Goal: Task Accomplishment & Management: Manage account settings

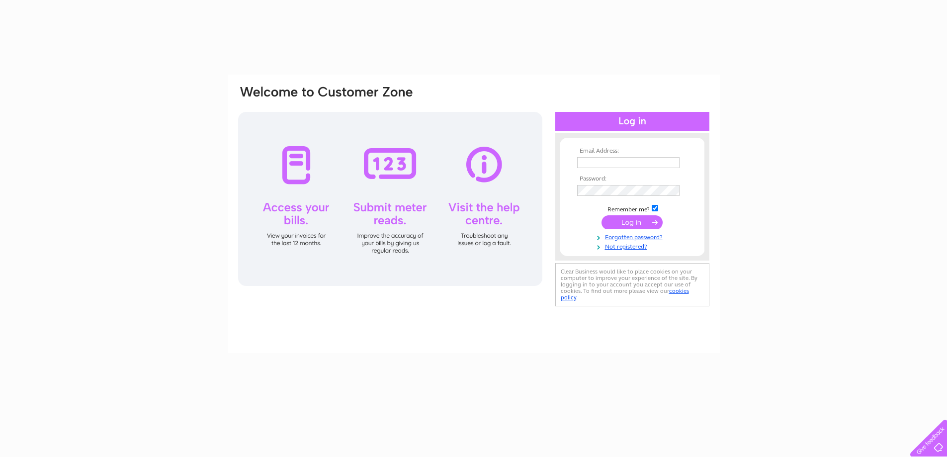
type input "poneil@btconnect.com"
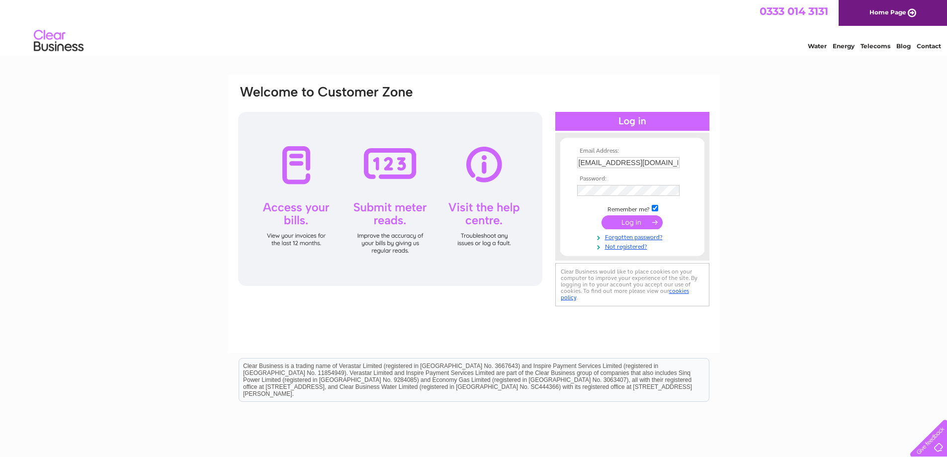
drag, startPoint x: 0, startPoint y: 0, endPoint x: 631, endPoint y: 221, distance: 668.1
click at [631, 221] on input "submit" at bounding box center [631, 222] width 61 height 14
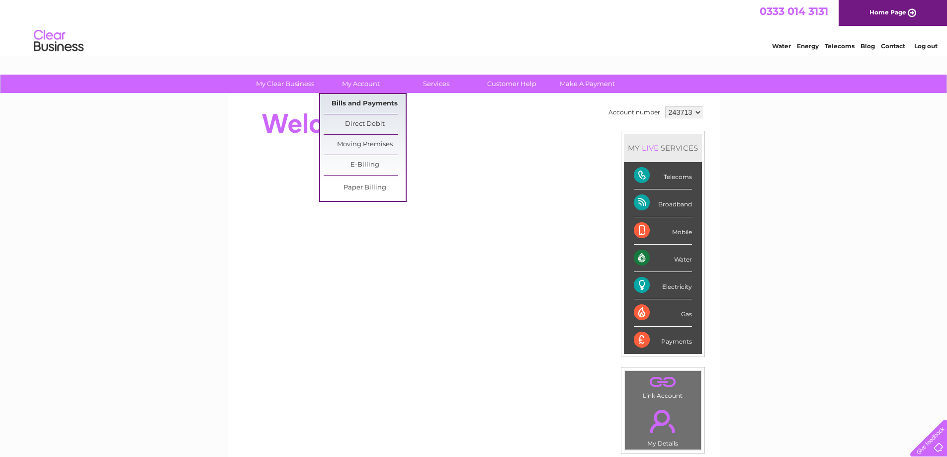
click at [356, 102] on link "Bills and Payments" at bounding box center [364, 104] width 82 height 20
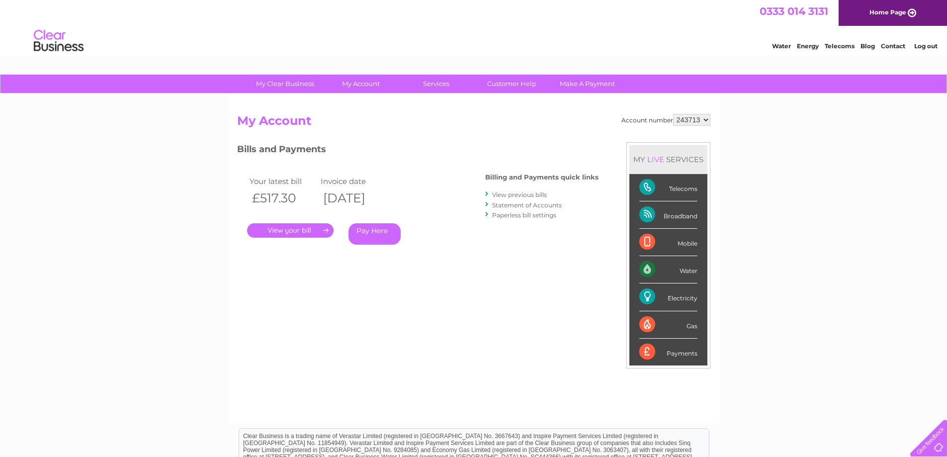
click at [281, 227] on link "." at bounding box center [290, 230] width 86 height 14
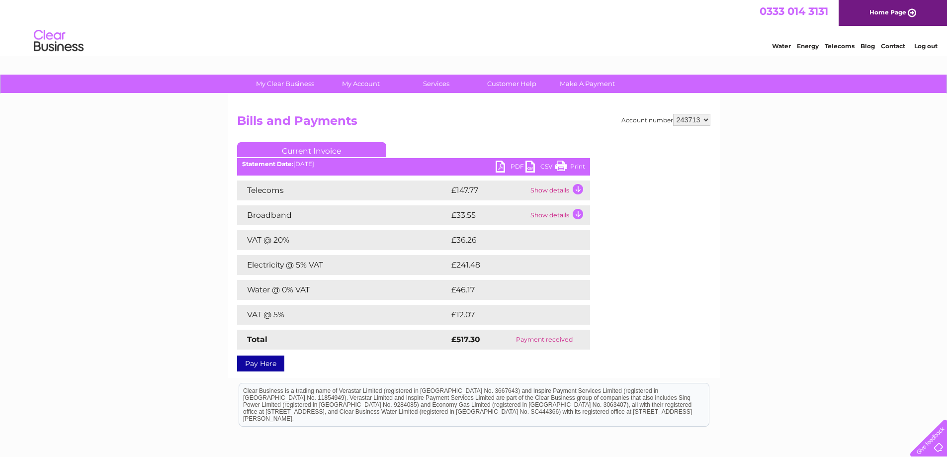
drag, startPoint x: 577, startPoint y: 162, endPoint x: 722, endPoint y: 2, distance: 215.7
click at [577, 162] on link "Print" at bounding box center [570, 168] width 30 height 14
